Goal: Information Seeking & Learning: Learn about a topic

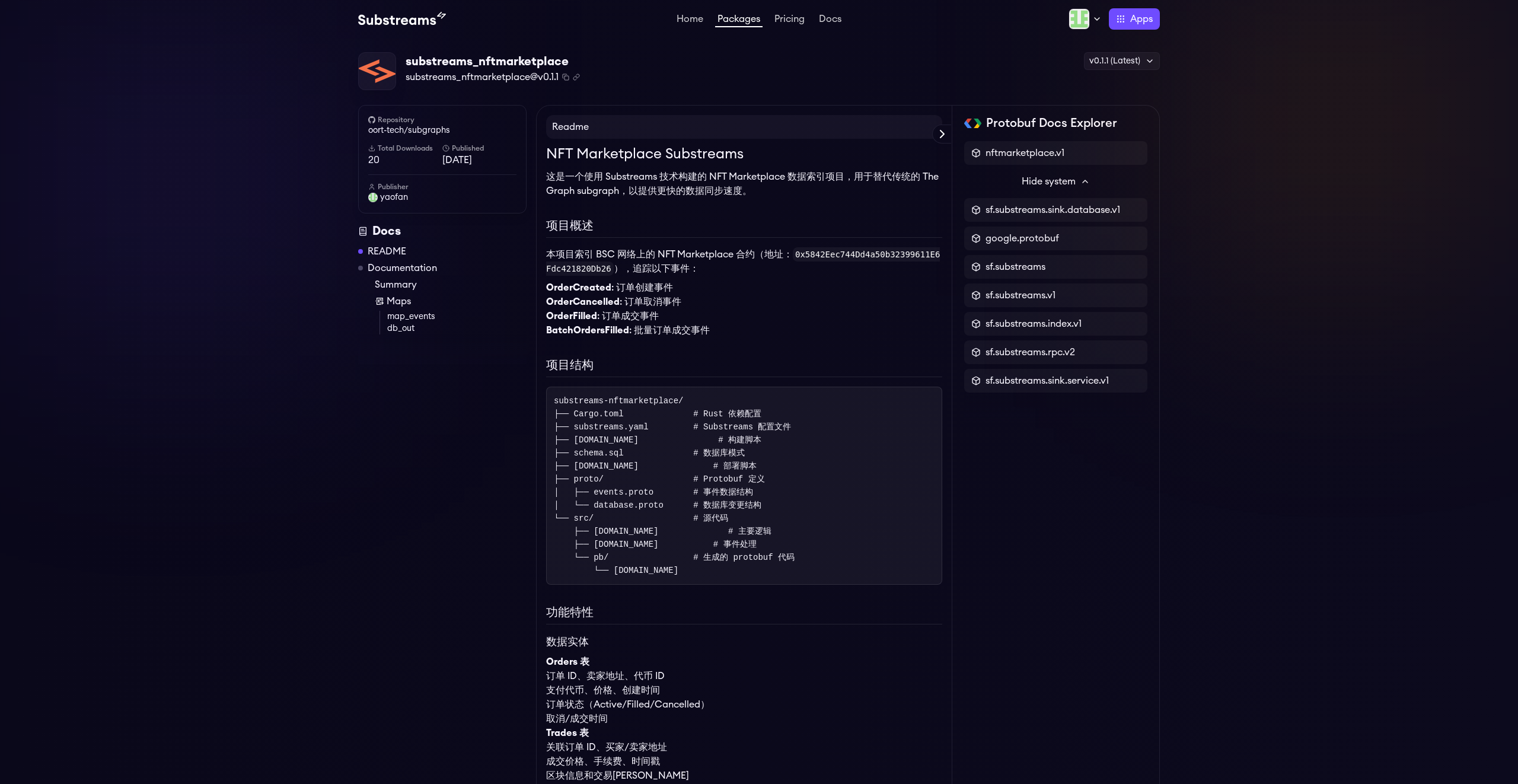
click at [947, 71] on div "substreams_nftmarketplace substreams_nftmarketplace@v0.1.1 Copied! Copied! v0.1…" at bounding box center [759, 71] width 802 height 39
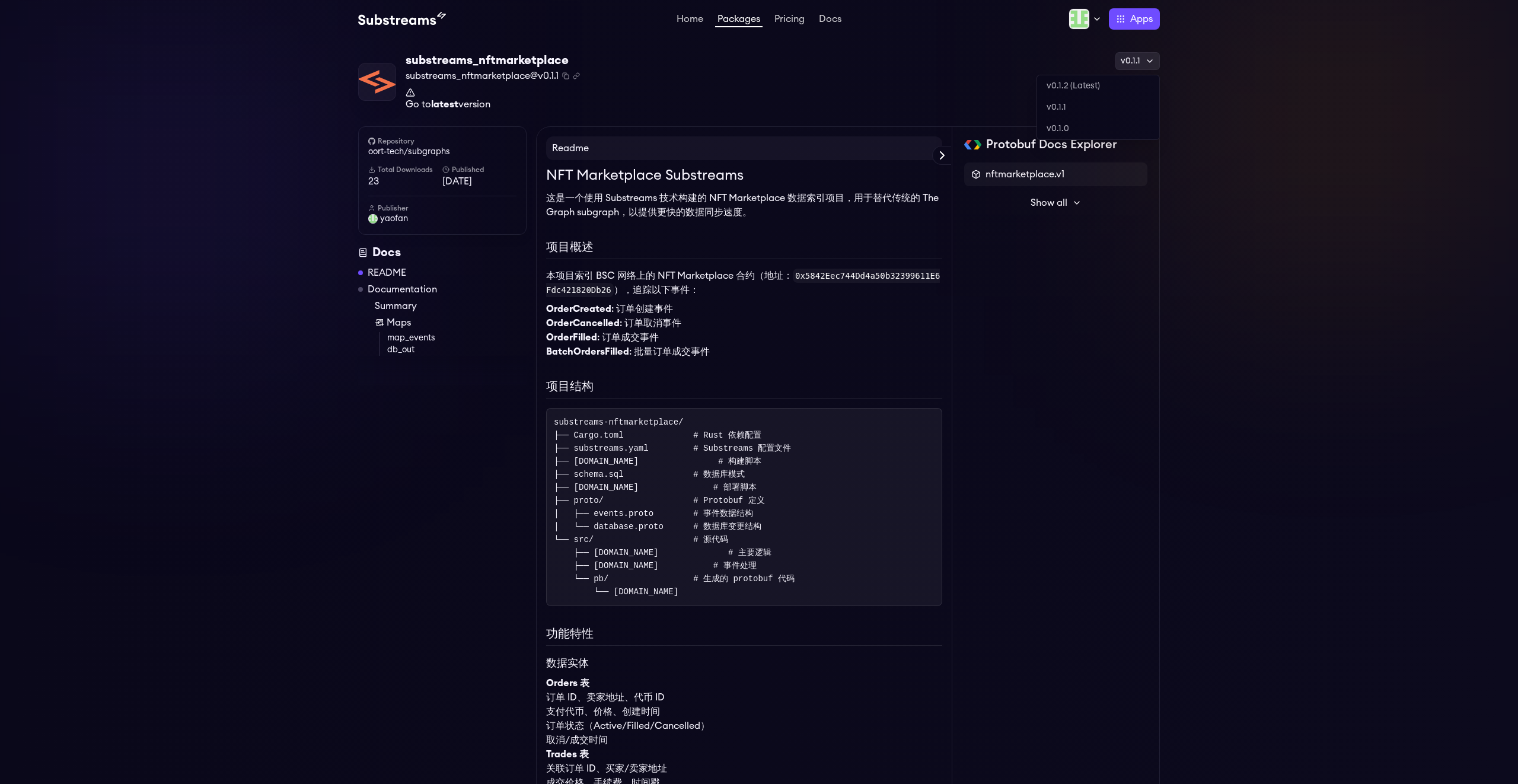
click at [1141, 60] on div "v0.1.1" at bounding box center [1138, 61] width 45 height 18
click at [1081, 86] on link "v0.1.2 (Latest)" at bounding box center [1098, 86] width 122 height 21
